Goal: Register for event/course

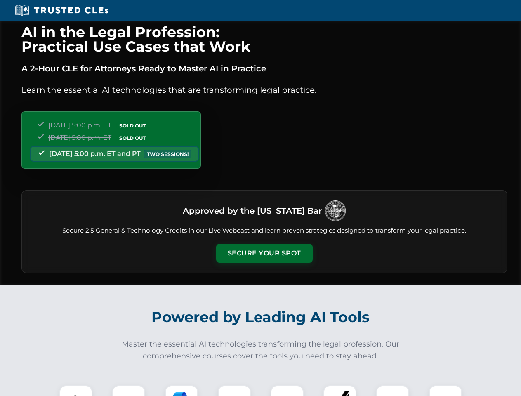
click at [264, 253] on button "Secure Your Spot" at bounding box center [264, 253] width 96 height 19
click at [76, 390] on img at bounding box center [76, 402] width 24 height 24
